Goal: Task Accomplishment & Management: Manage account settings

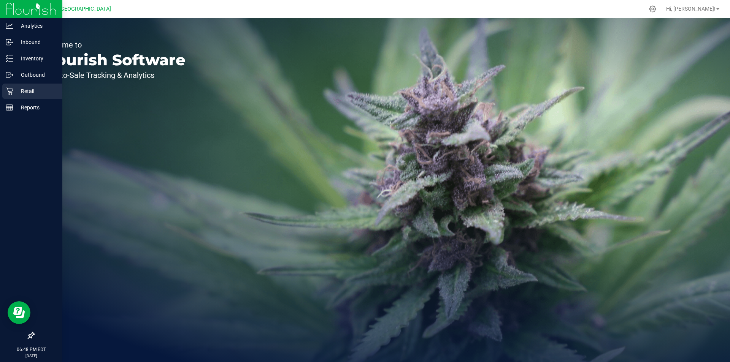
click at [40, 86] on div "Retail" at bounding box center [32, 91] width 60 height 15
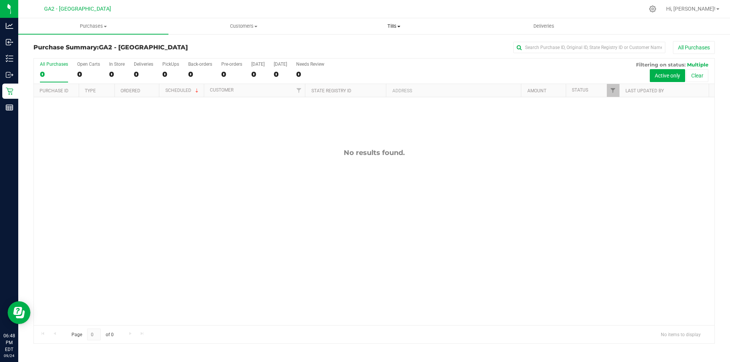
click at [401, 24] on span "Tills" at bounding box center [393, 26] width 149 height 7
click at [378, 43] on li "Manage tills" at bounding box center [394, 45] width 150 height 9
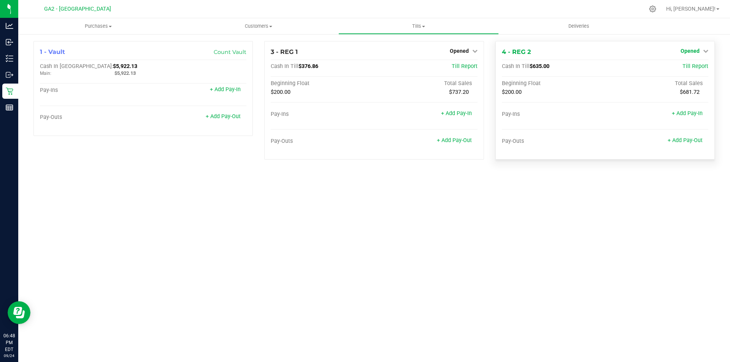
click at [700, 51] on link "Opened" at bounding box center [695, 51] width 28 height 6
click at [693, 67] on link "Close Till" at bounding box center [691, 67] width 21 height 6
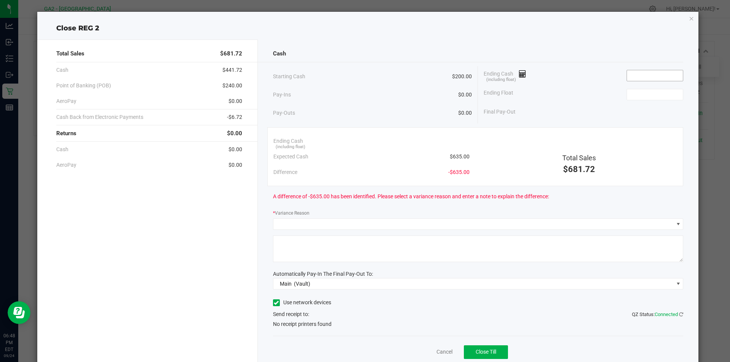
click at [647, 72] on input at bounding box center [655, 75] width 56 height 11
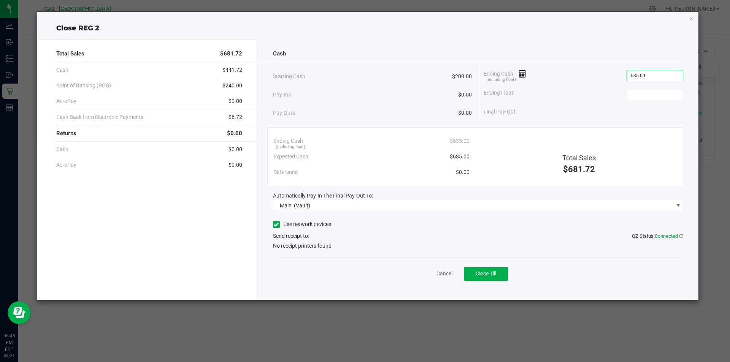
type input "$635.00"
click at [655, 104] on div "Final Pay-Out" at bounding box center [584, 112] width 200 height 16
click at [651, 96] on input at bounding box center [655, 94] width 56 height 11
type input "$200.00"
click at [638, 114] on div "Final Pay-Out $435.00" at bounding box center [584, 112] width 200 height 16
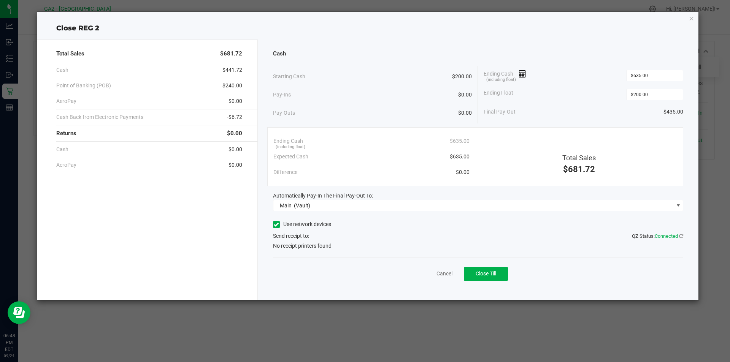
click at [275, 228] on label "Use network devices" at bounding box center [302, 225] width 58 height 8
click at [0, 0] on input "Use network devices" at bounding box center [0, 0] width 0 height 0
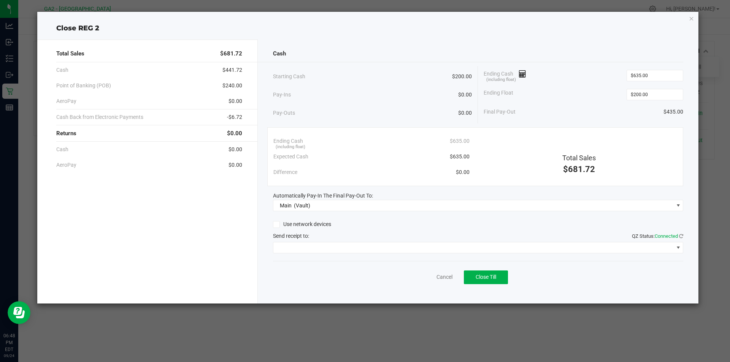
click at [279, 226] on span at bounding box center [276, 224] width 7 height 7
click at [0, 0] on input "Use network devices" at bounding box center [0, 0] width 0 height 0
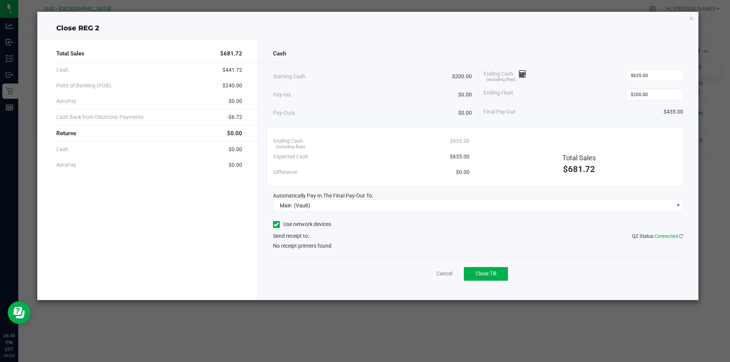
click at [274, 225] on icon at bounding box center [276, 225] width 5 height 0
click at [0, 0] on input "Use network devices" at bounding box center [0, 0] width 0 height 0
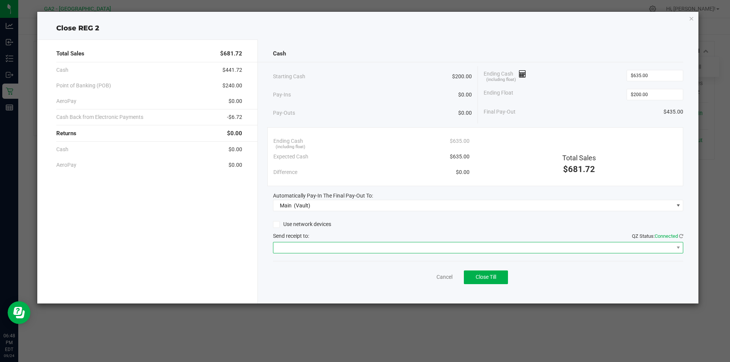
click at [308, 246] on span at bounding box center [473, 248] width 400 height 11
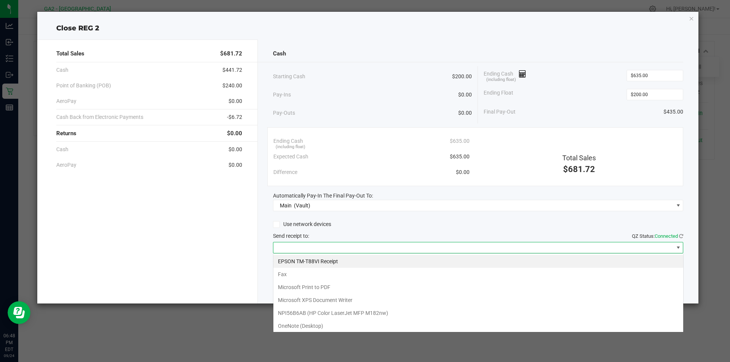
scroll to position [11, 410]
click at [294, 233] on span "Send receipt to: QZ Status: Connected" at bounding box center [291, 236] width 36 height 6
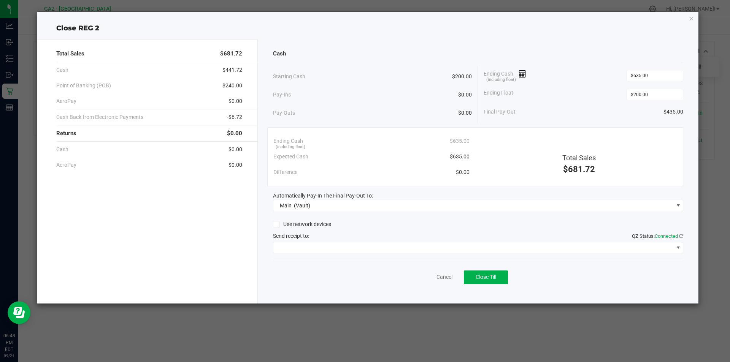
click at [276, 225] on icon at bounding box center [276, 225] width 5 height 0
click at [0, 0] on input "Use network devices" at bounding box center [0, 0] width 0 height 0
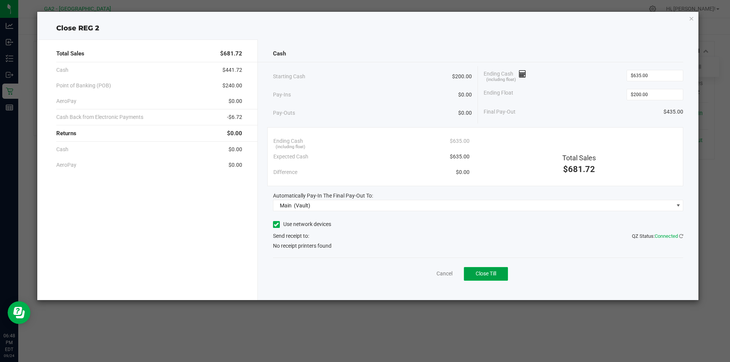
click at [493, 275] on span "Close Till" at bounding box center [486, 274] width 21 height 6
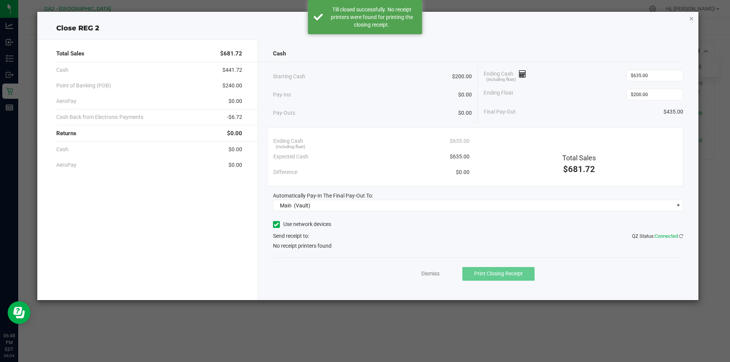
click at [692, 16] on icon "button" at bounding box center [691, 18] width 5 height 9
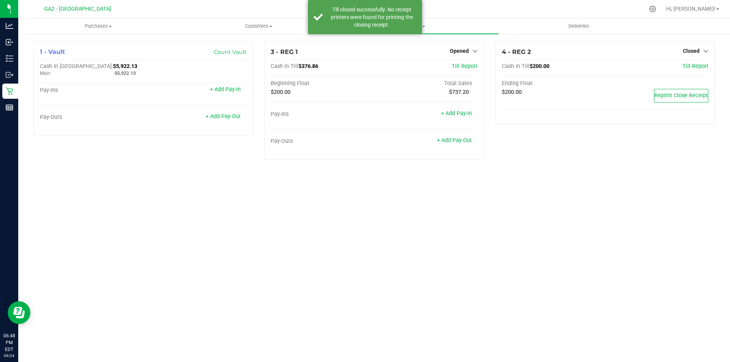
click at [550, 165] on div "4 - REG 2 Closed Open Till Cash In Till $200.00 Till Report Ending Float $200.0…" at bounding box center [605, 103] width 231 height 125
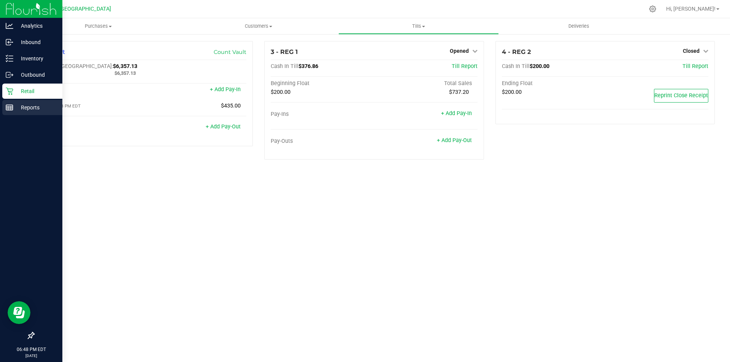
click at [11, 104] on icon at bounding box center [10, 108] width 8 height 8
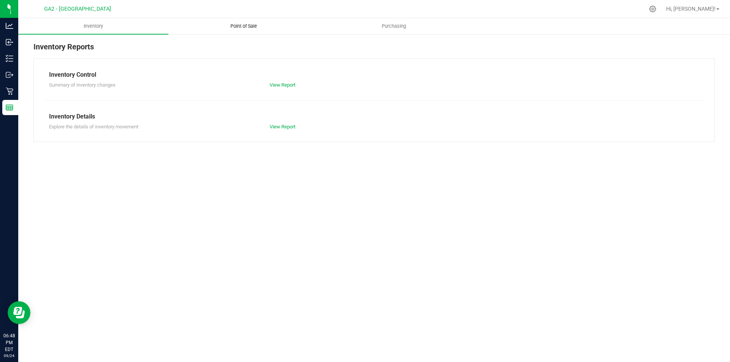
click at [235, 22] on uib-tab-heading "Point of Sale" at bounding box center [243, 26] width 149 height 15
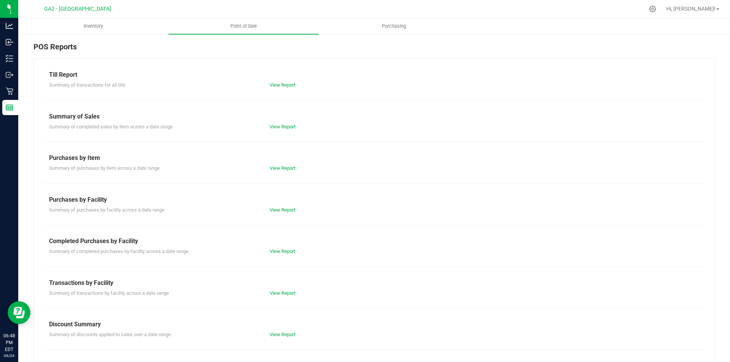
click at [274, 81] on div "Summary of transactions for all tills View Report" at bounding box center [374, 84] width 662 height 10
click at [278, 83] on link "View Report" at bounding box center [283, 85] width 26 height 6
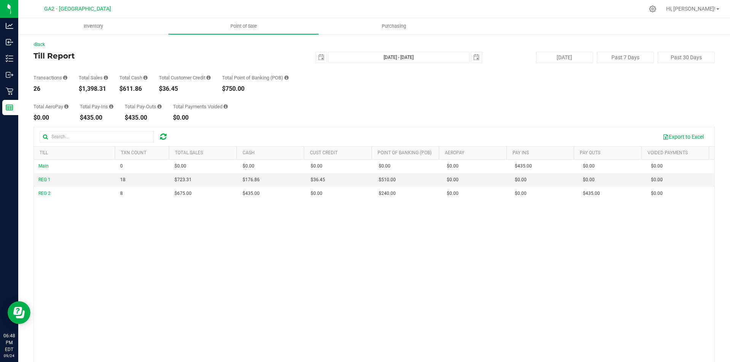
click at [708, 5] on div "Hi, [PERSON_NAME]!" at bounding box center [692, 8] width 59 height 13
click at [710, 11] on span "Hi, [PERSON_NAME]!" at bounding box center [690, 9] width 49 height 6
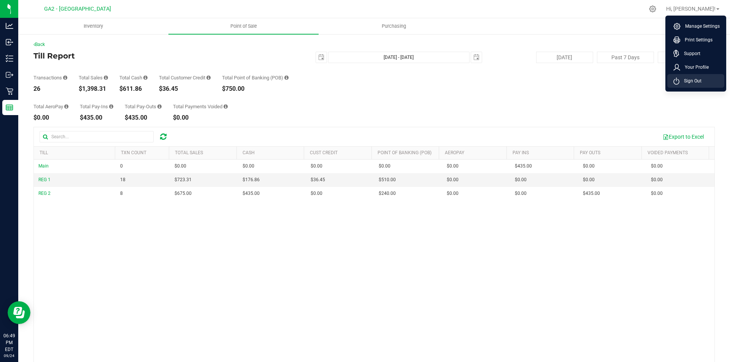
click at [703, 83] on li "Sign Out" at bounding box center [695, 81] width 57 height 14
